Goal: Information Seeking & Learning: Find specific page/section

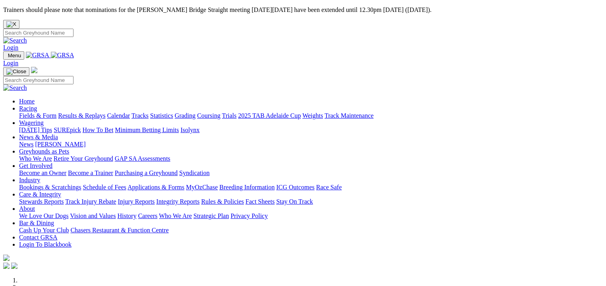
click at [34, 112] on link "Fields & Form" at bounding box center [37, 115] width 37 height 7
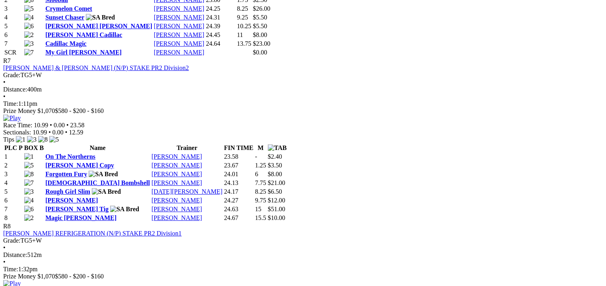
scroll to position [1261, 0]
